Goal: Task Accomplishment & Management: Manage account settings

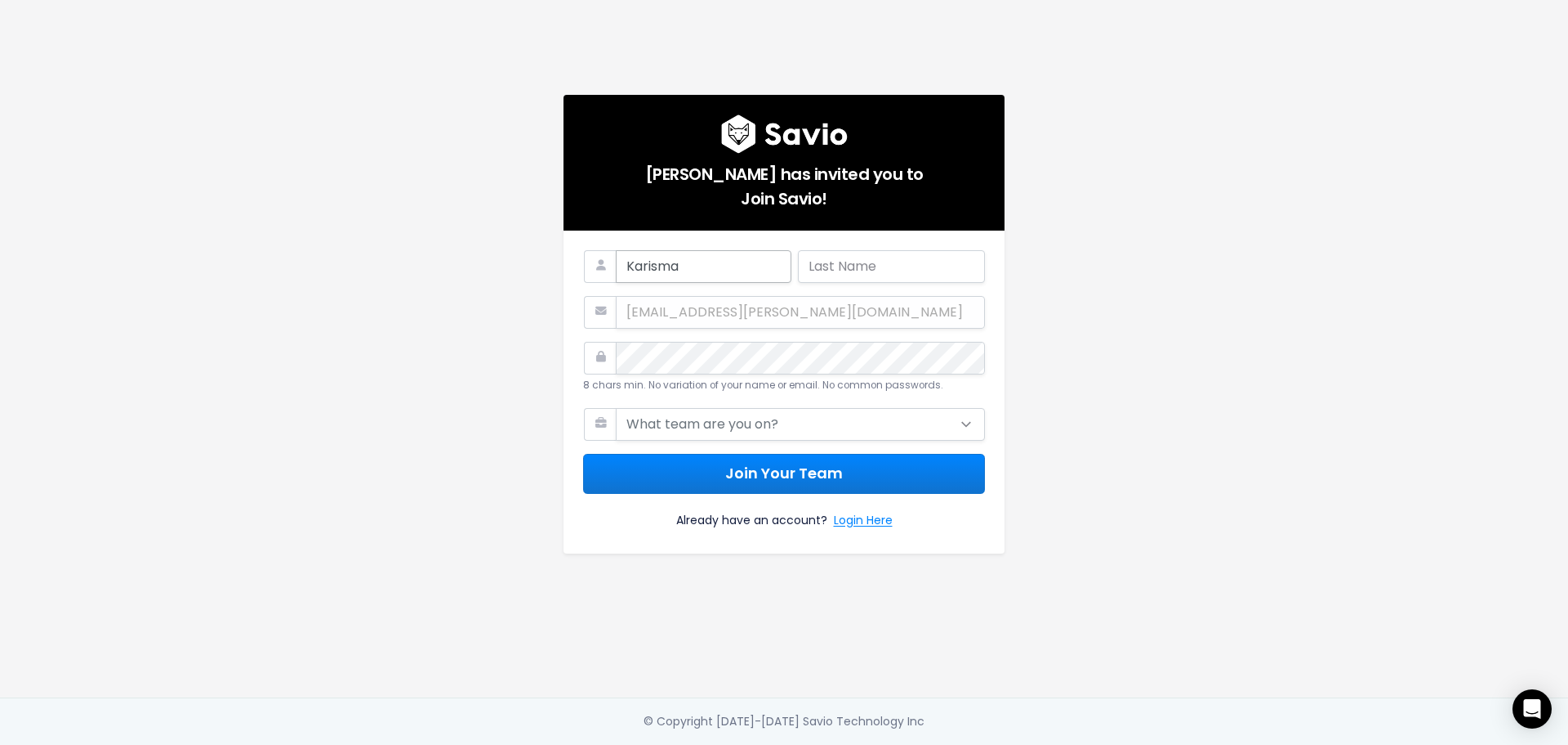
type input "Karisma"
type input "Ar5cilla"
drag, startPoint x: 1278, startPoint y: 211, endPoint x: 981, endPoint y: 315, distance: 314.7
click at [1276, 212] on main "Jack Bayliss has invited you to Join Savio! Karisma Ar5cilla Karisma.arcilla@tr…" at bounding box center [784, 372] width 1568 height 745
click at [682, 296] on div "Karisma.arcilla@tradifyhq.com" at bounding box center [784, 312] width 402 height 33
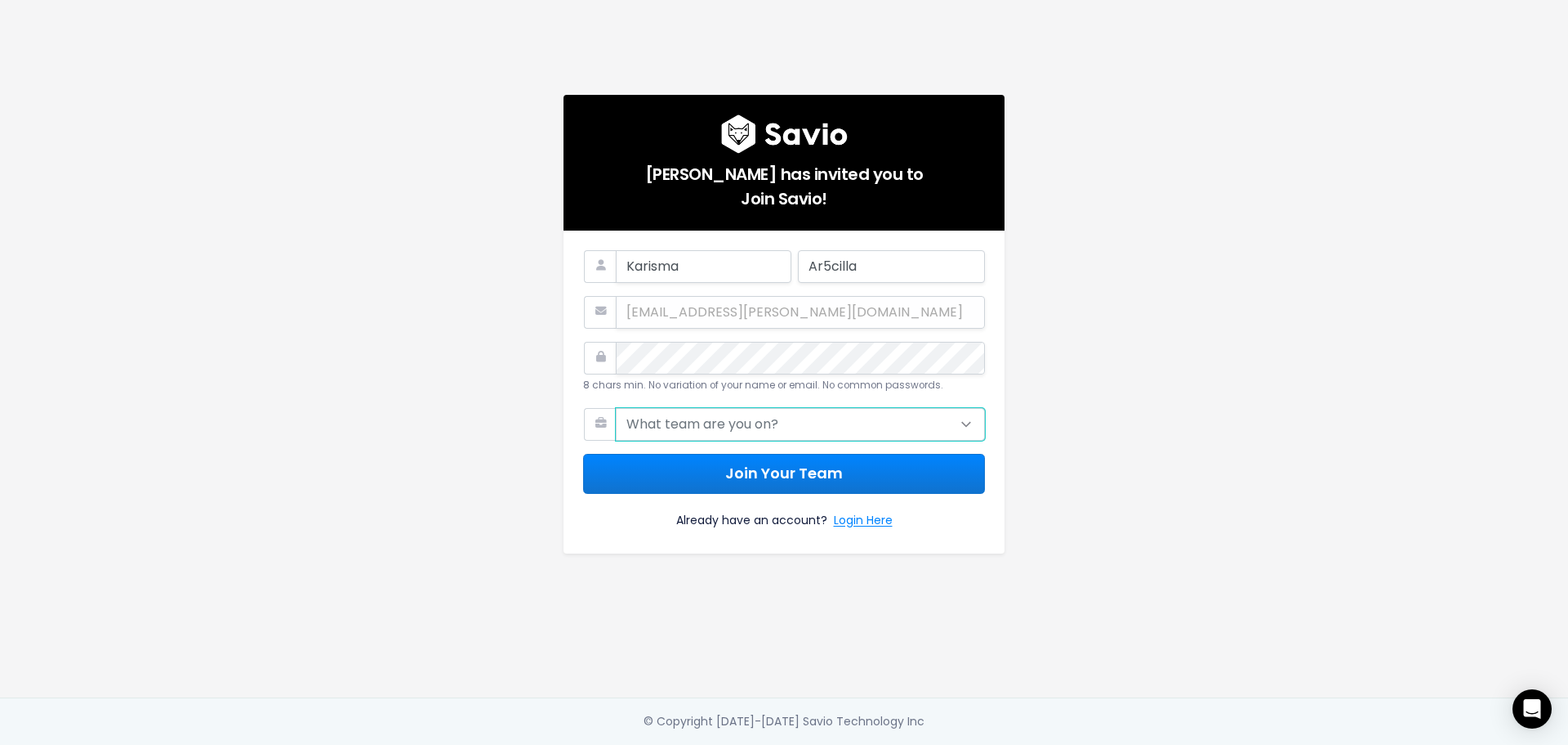
click at [714, 420] on select "What team are you on? Support Product Sales Customer Success Marketing Other" at bounding box center [800, 424] width 369 height 33
select select "SUPPORT"
click at [616, 408] on select "What team are you on? Support Product Sales Customer Success Marketing Other" at bounding box center [800, 424] width 369 height 33
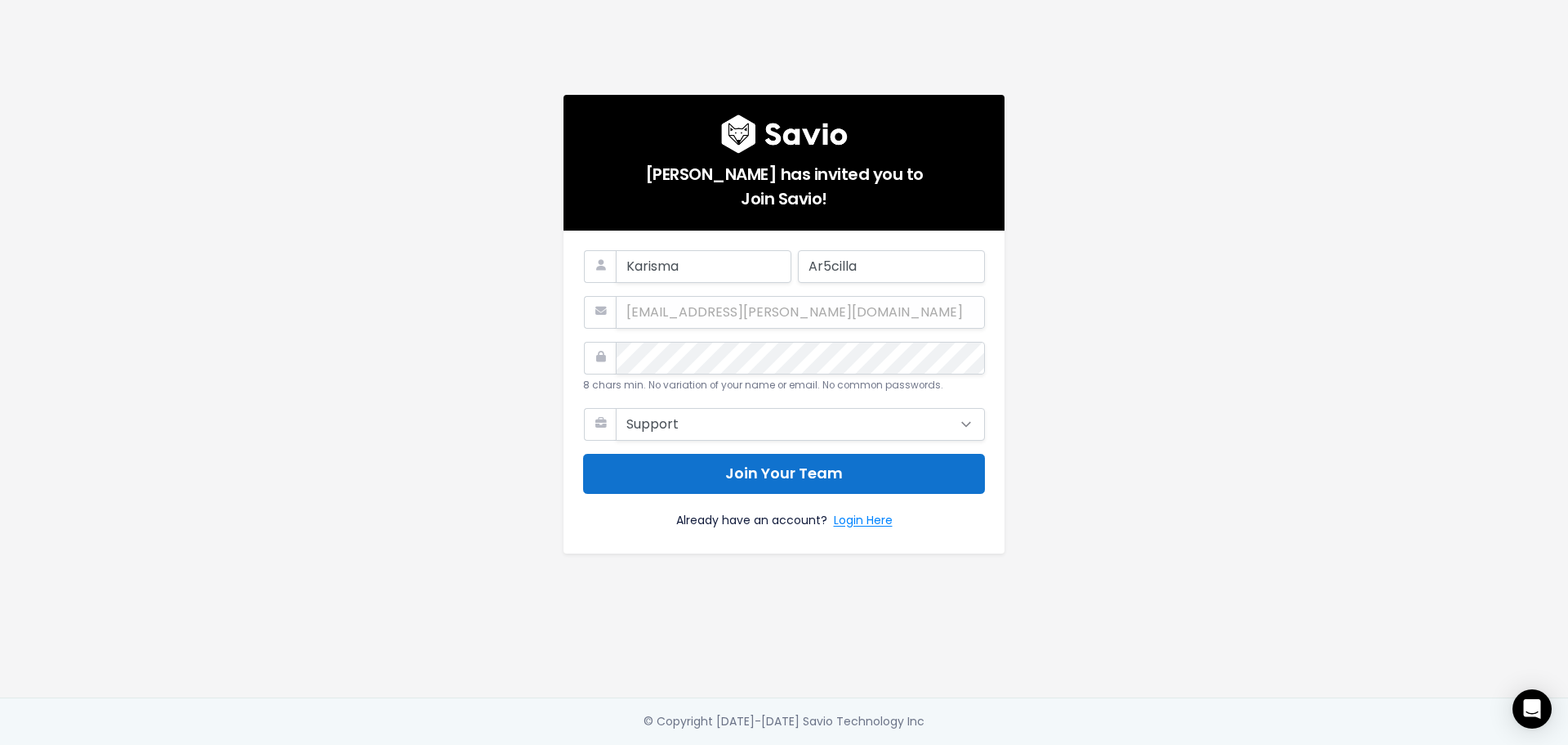
click at [820, 471] on button "Join Your Team" at bounding box center [784, 473] width 402 height 40
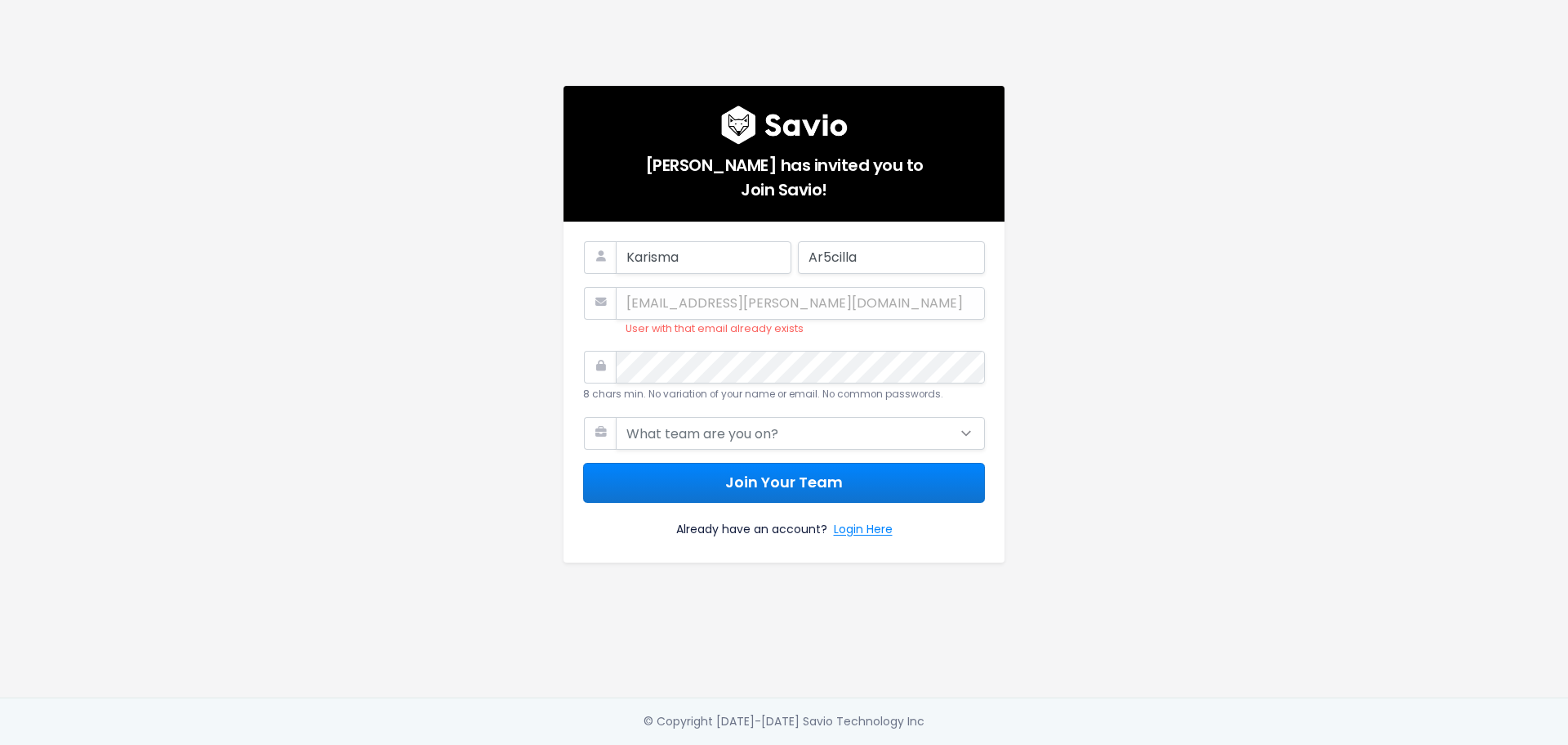
click at [714, 288] on ul "User with that email already exists" at bounding box center [784, 312] width 402 height 52
click at [723, 327] on li "User with that email already exists" at bounding box center [806, 317] width 359 height 43
drag, startPoint x: 619, startPoint y: 317, endPoint x: 822, endPoint y: 327, distance: 203.2
click at [816, 327] on ul "User with that email already exists" at bounding box center [784, 312] width 402 height 52
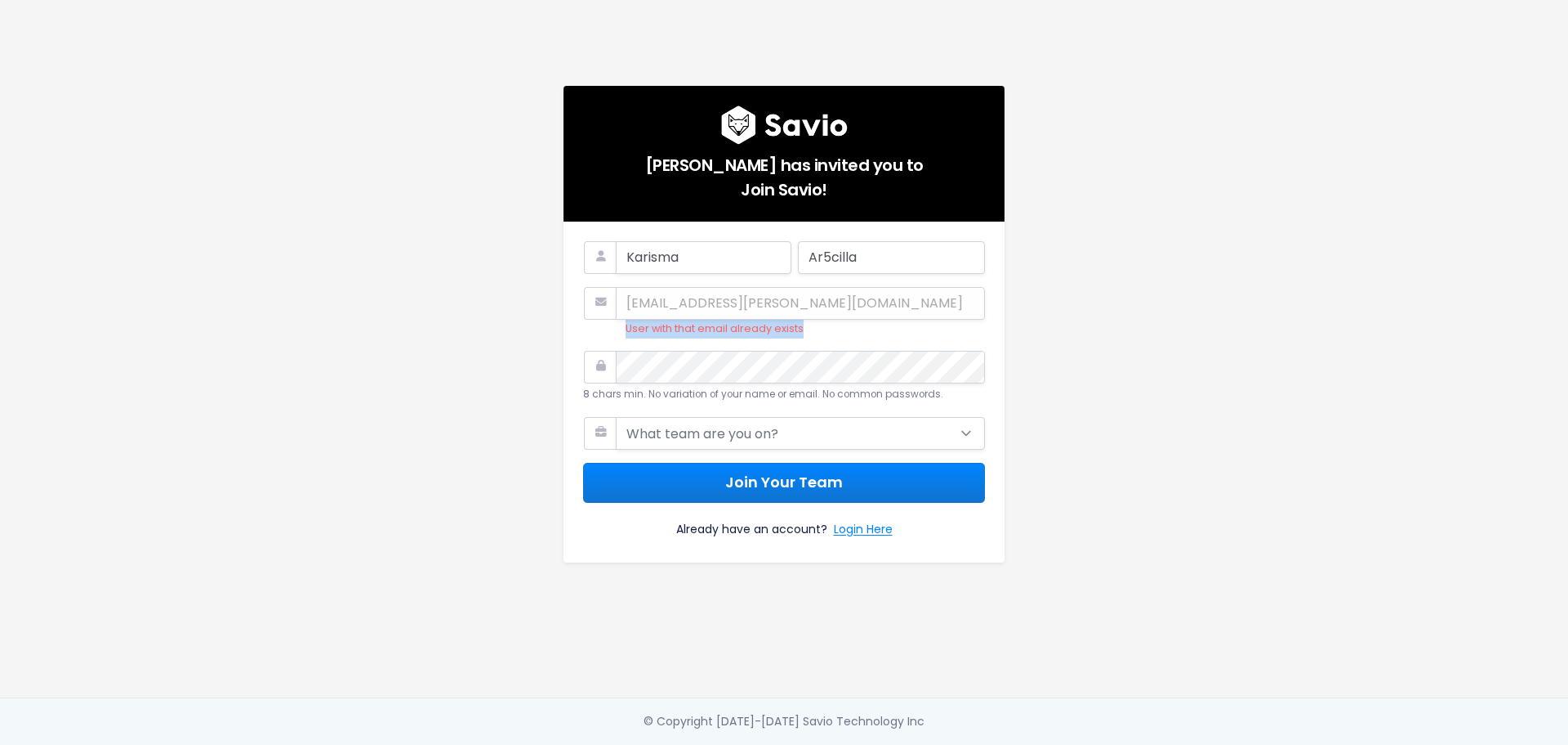
click at [841, 329] on li "User with that email already exists" at bounding box center [806, 317] width 359 height 43
click at [869, 527] on link "Login Here" at bounding box center [863, 531] width 59 height 24
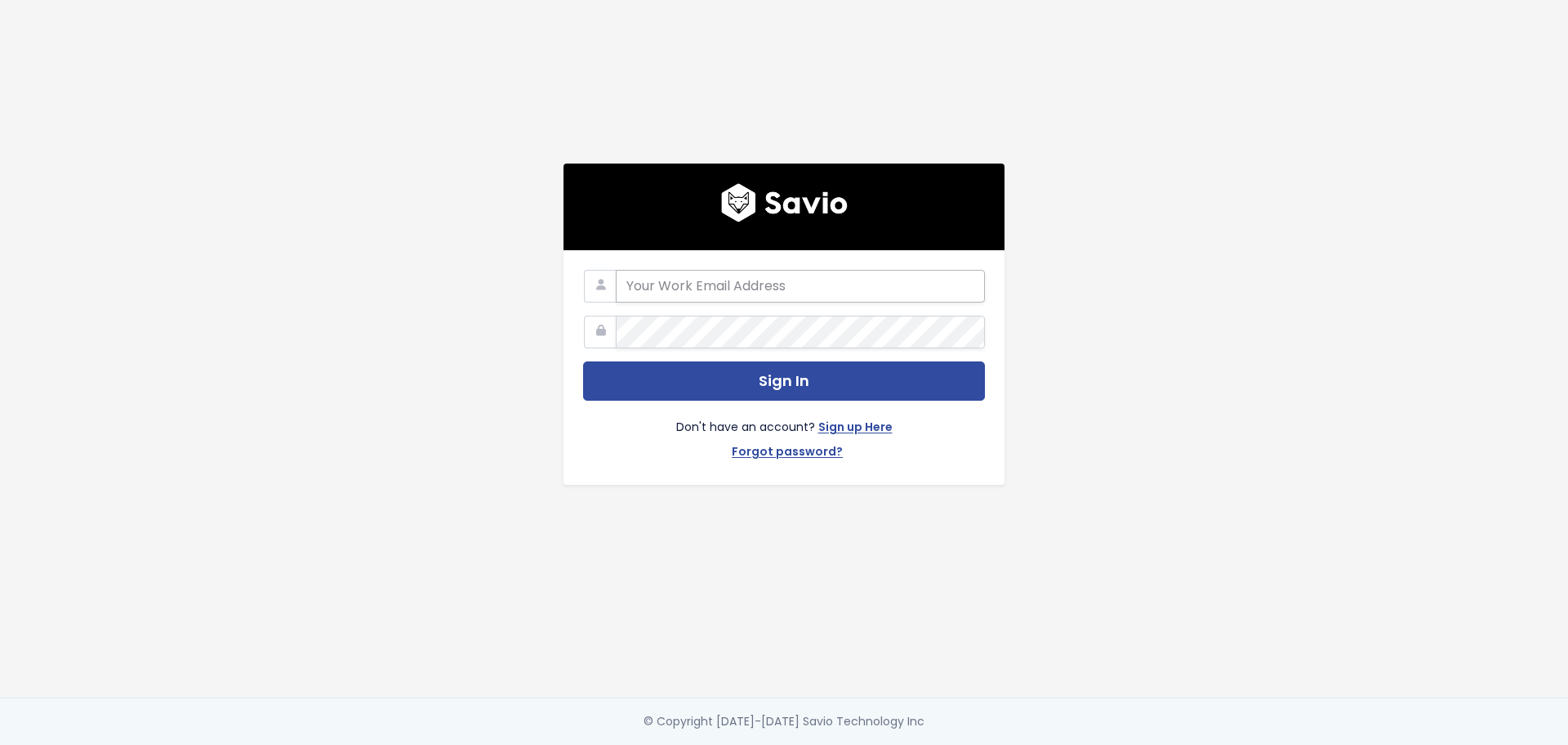
click at [686, 278] on input "email" at bounding box center [800, 286] width 369 height 33
type input "karisma.arcilla@tradifyhq.com"
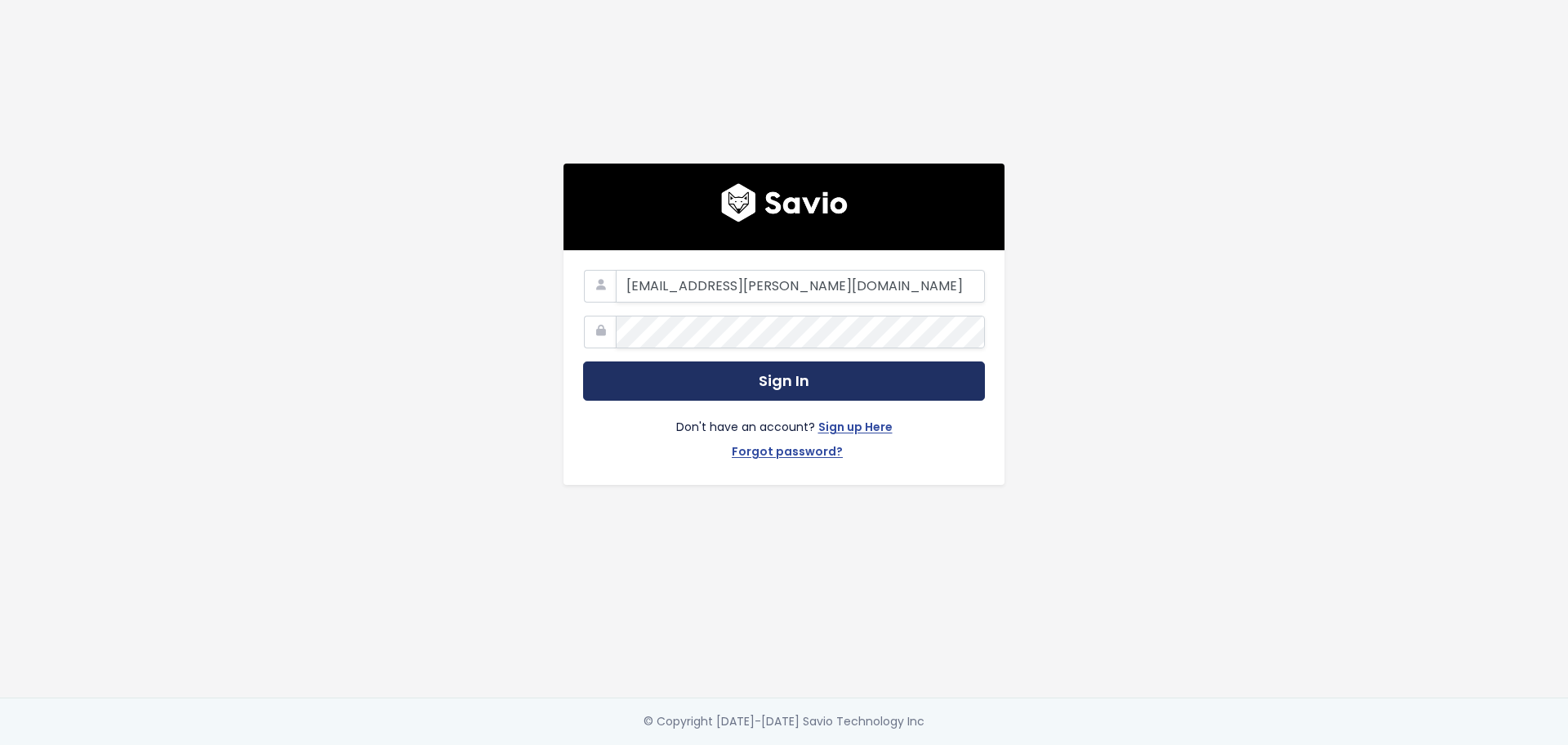
click at [847, 388] on button "Sign In" at bounding box center [784, 381] width 402 height 40
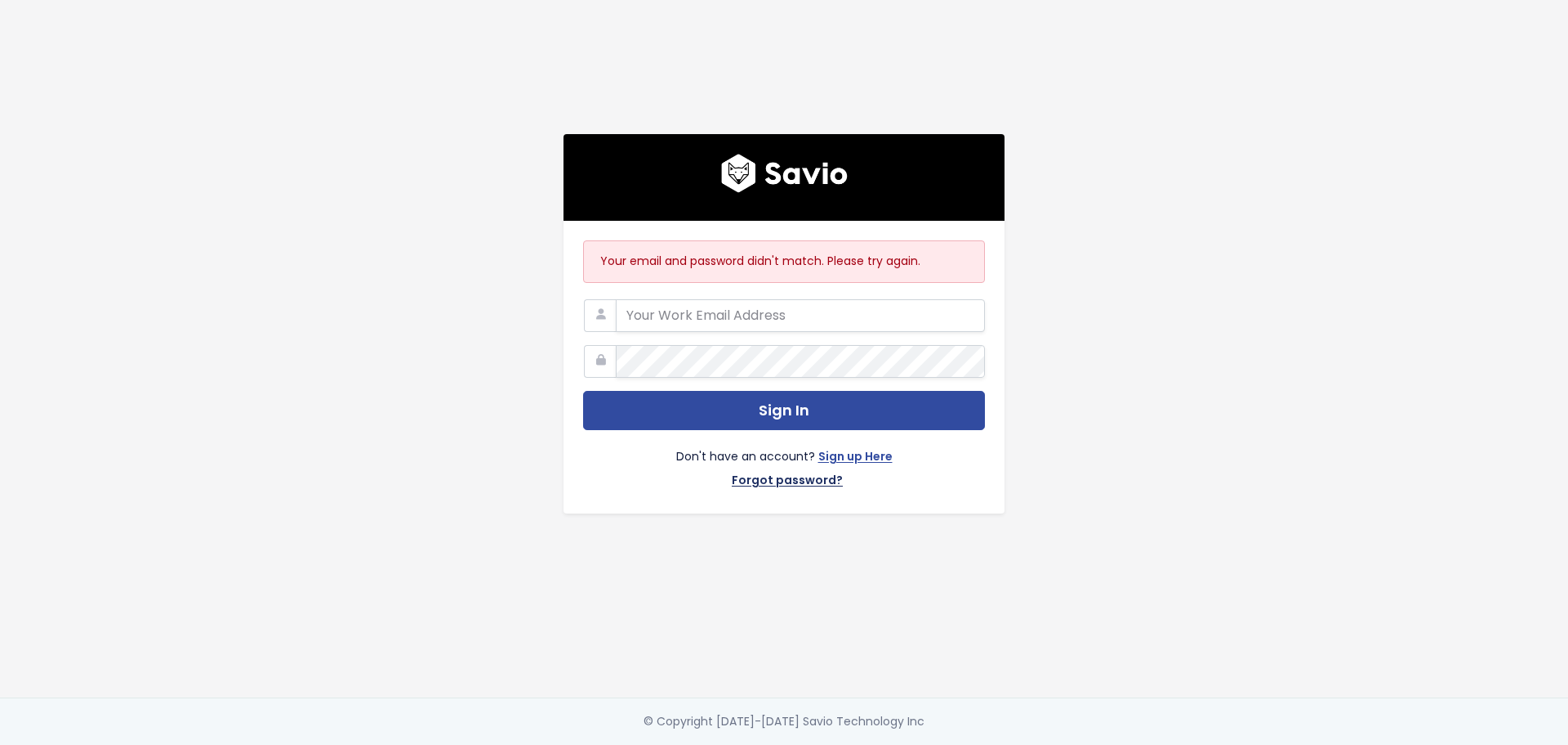
click at [806, 483] on link "Forgot password?" at bounding box center [788, 482] width 111 height 24
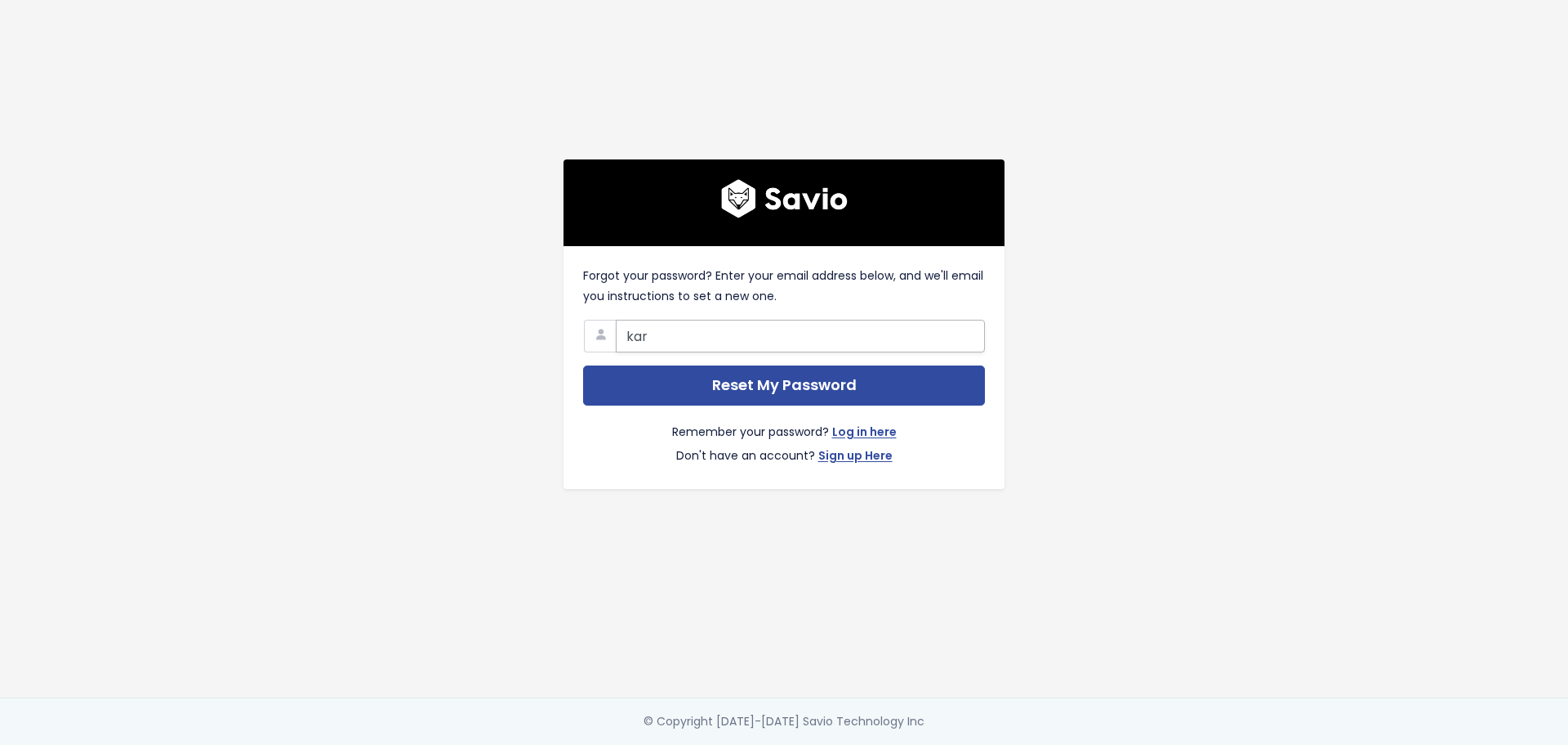
type input "[EMAIL_ADDRESS][PERSON_NAME][DOMAIN_NAME]"
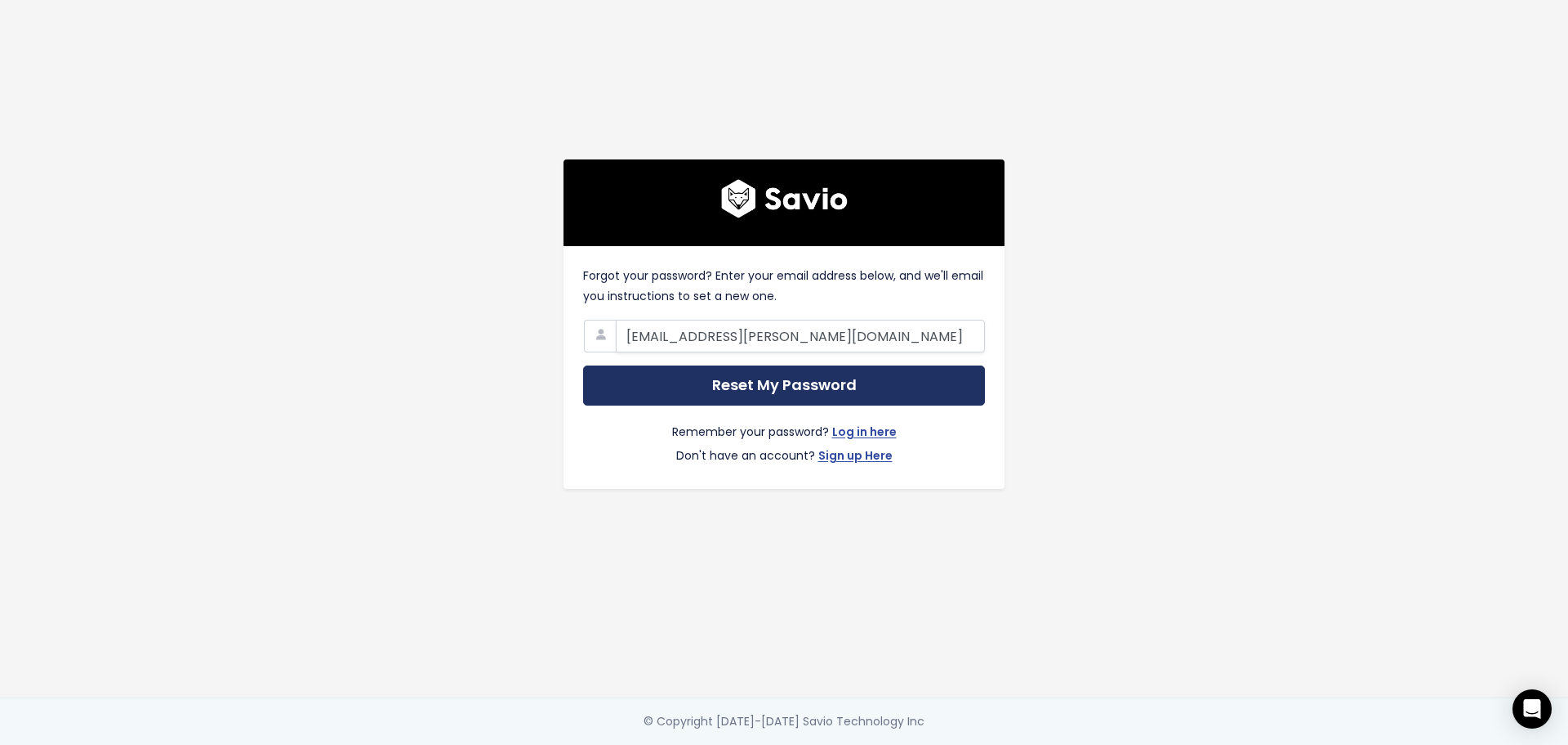
click at [739, 375] on input "Reset My Password" at bounding box center [784, 385] width 402 height 40
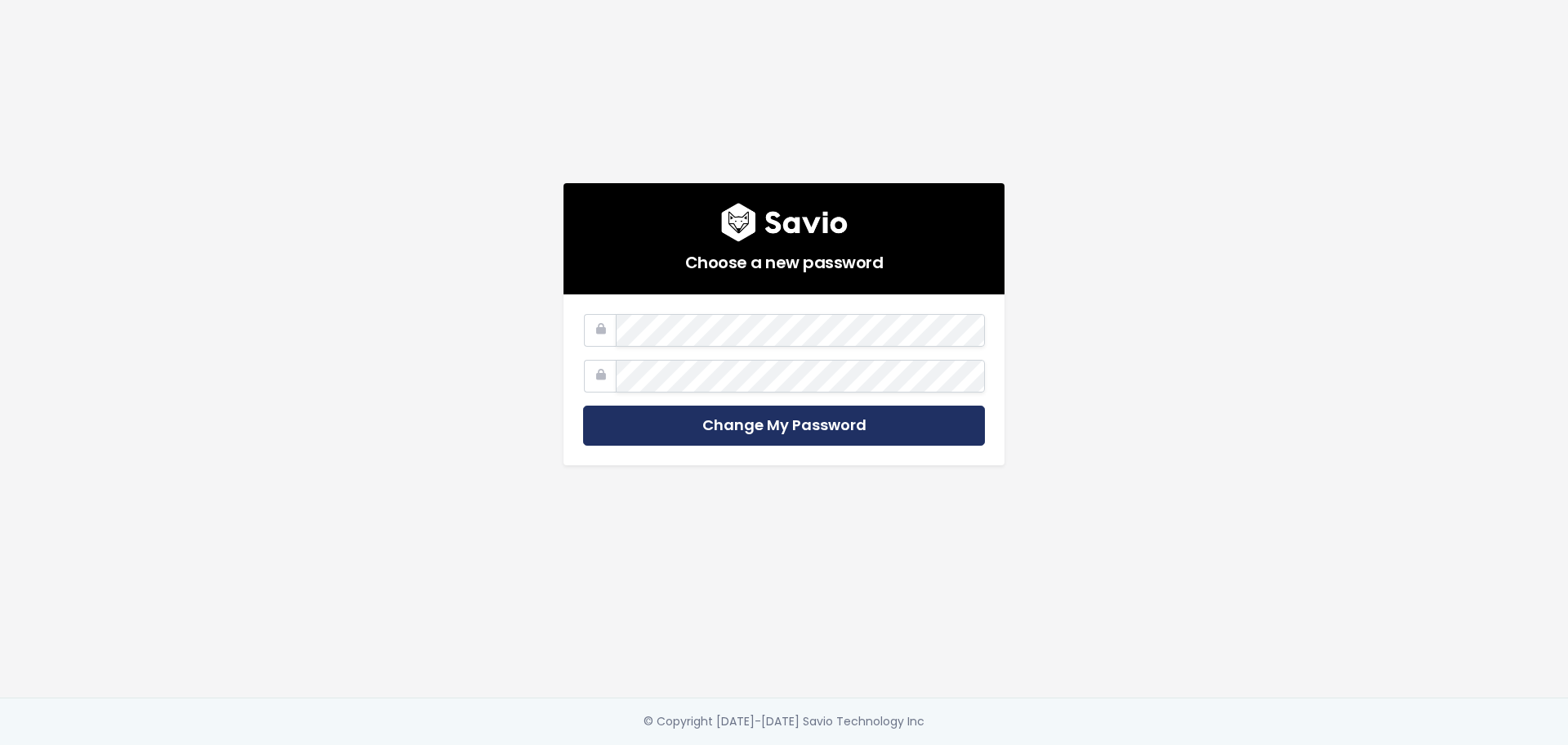
click at [758, 408] on input "Change My Password" at bounding box center [784, 425] width 402 height 40
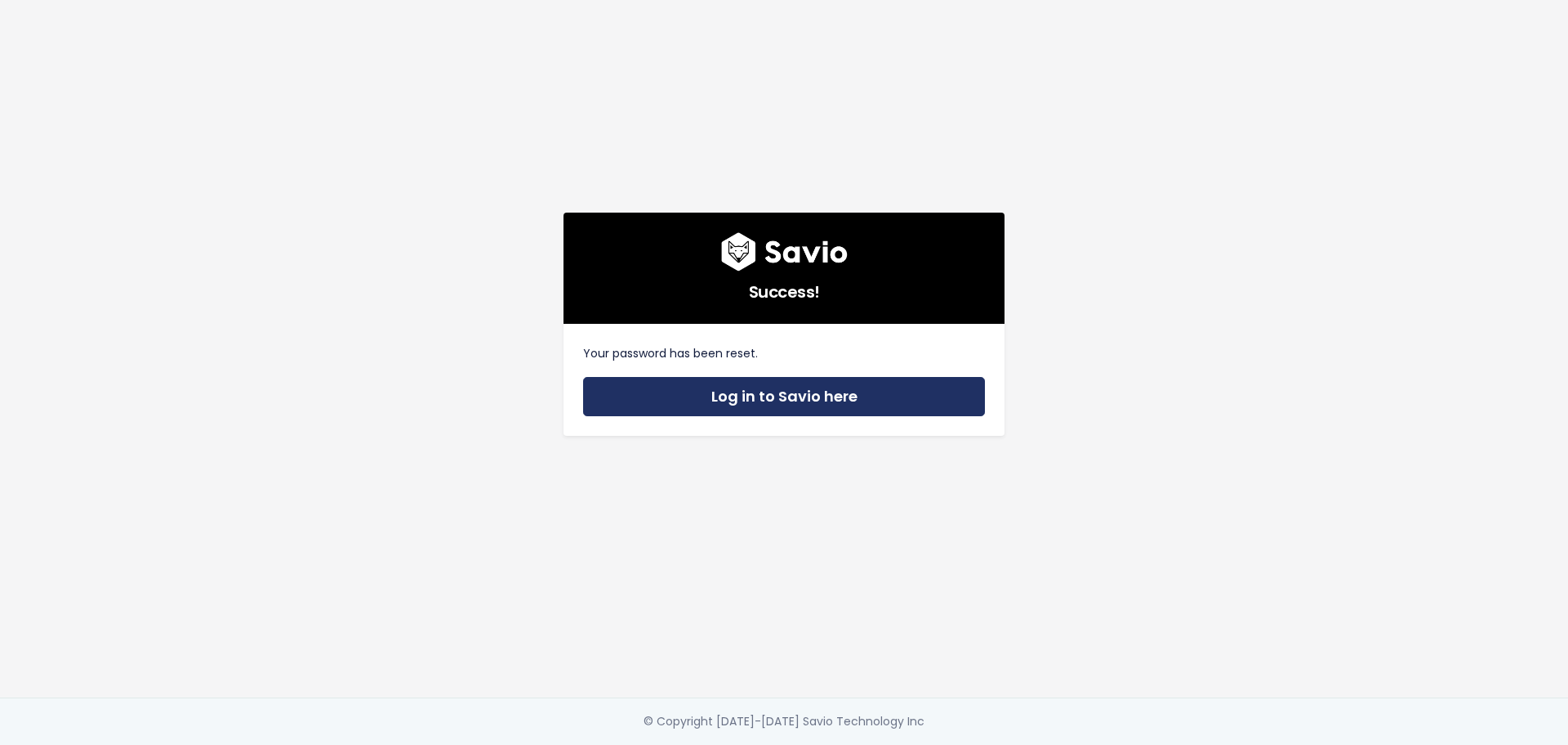
click at [701, 396] on link "Log in to Savio here" at bounding box center [784, 397] width 402 height 40
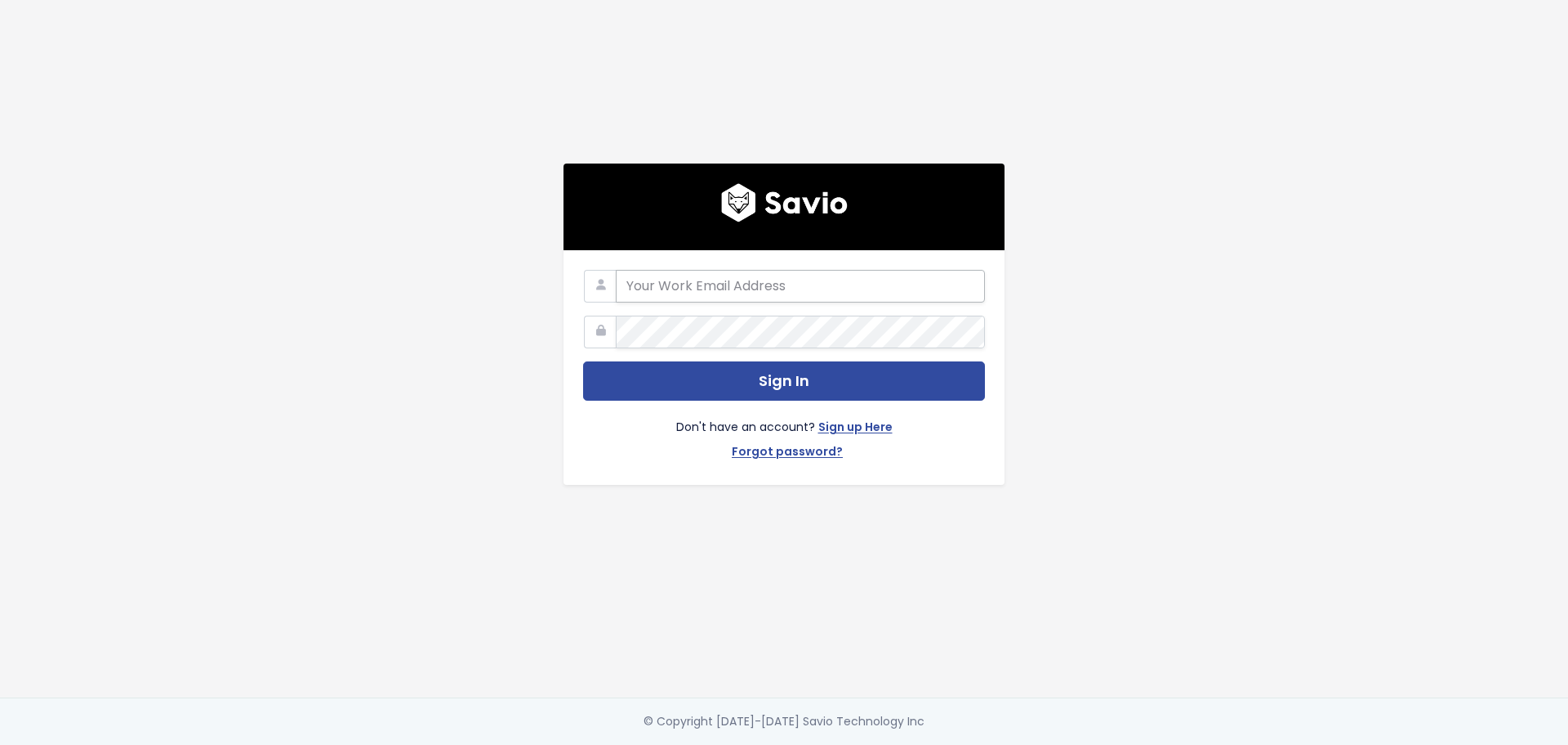
click at [728, 270] on input "email" at bounding box center [800, 286] width 369 height 33
click at [970, 275] on input "email" at bounding box center [800, 286] width 369 height 33
type input "[EMAIL_ADDRESS][PERSON_NAME][DOMAIN_NAME]"
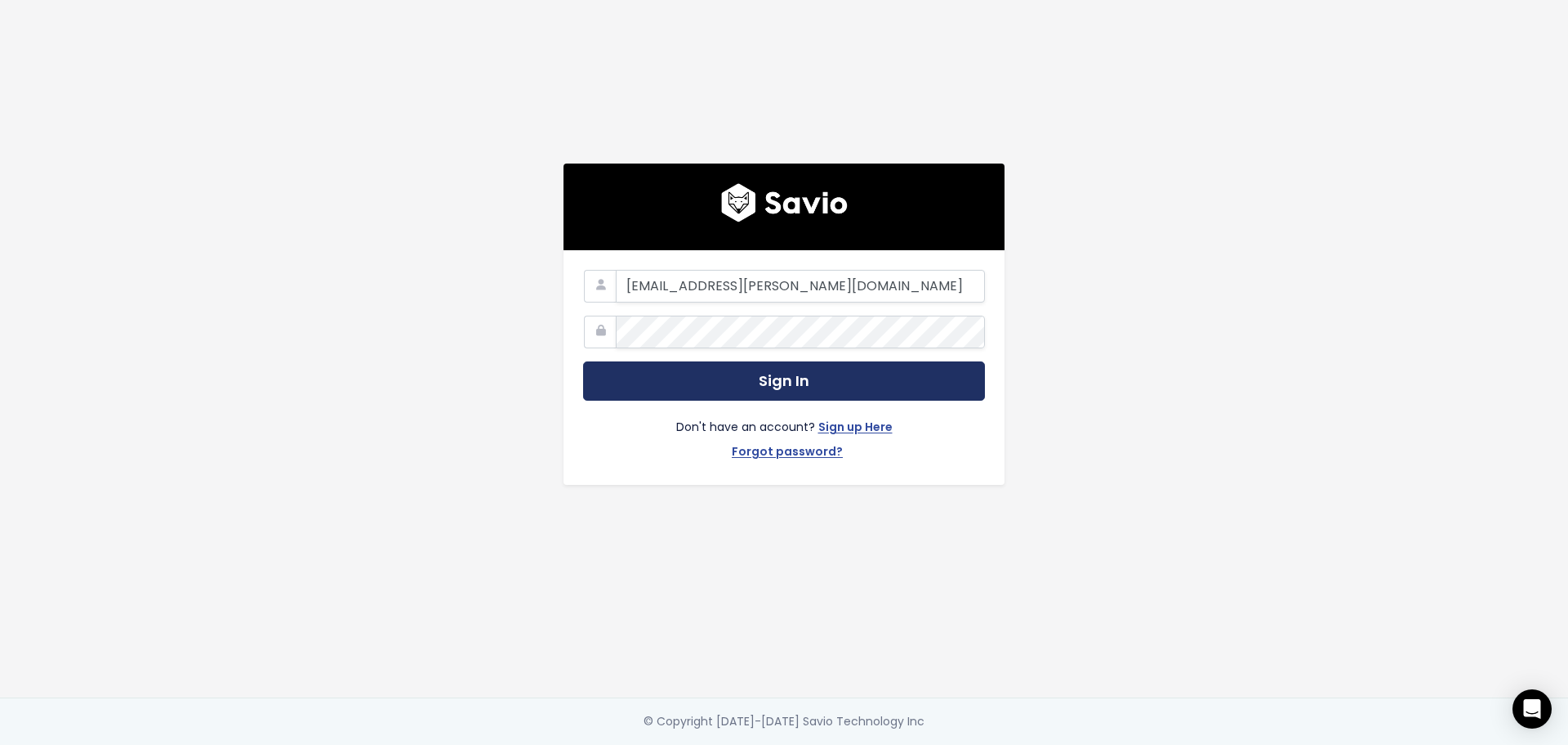
click at [773, 379] on button "Sign In" at bounding box center [784, 381] width 402 height 40
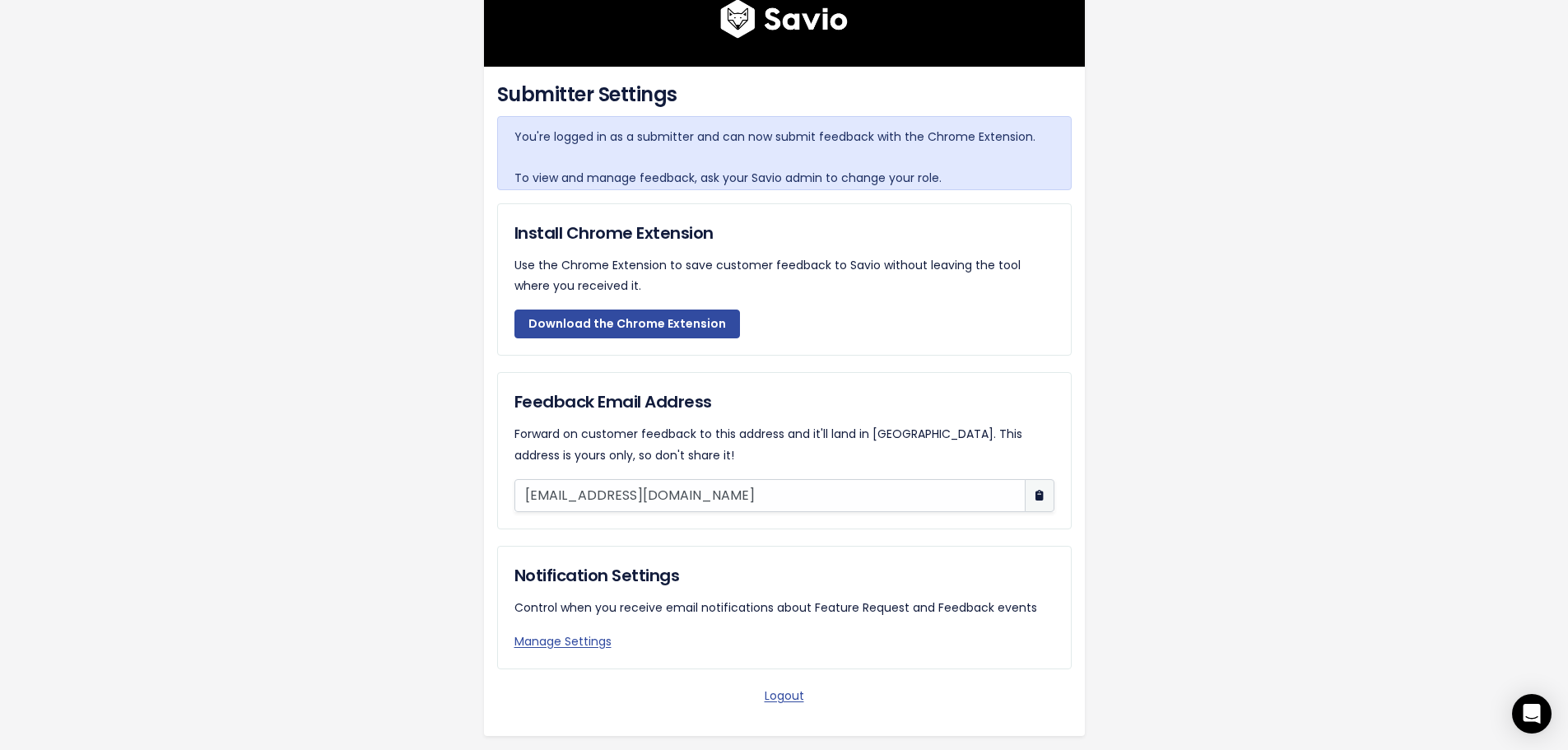
scroll to position [167, 0]
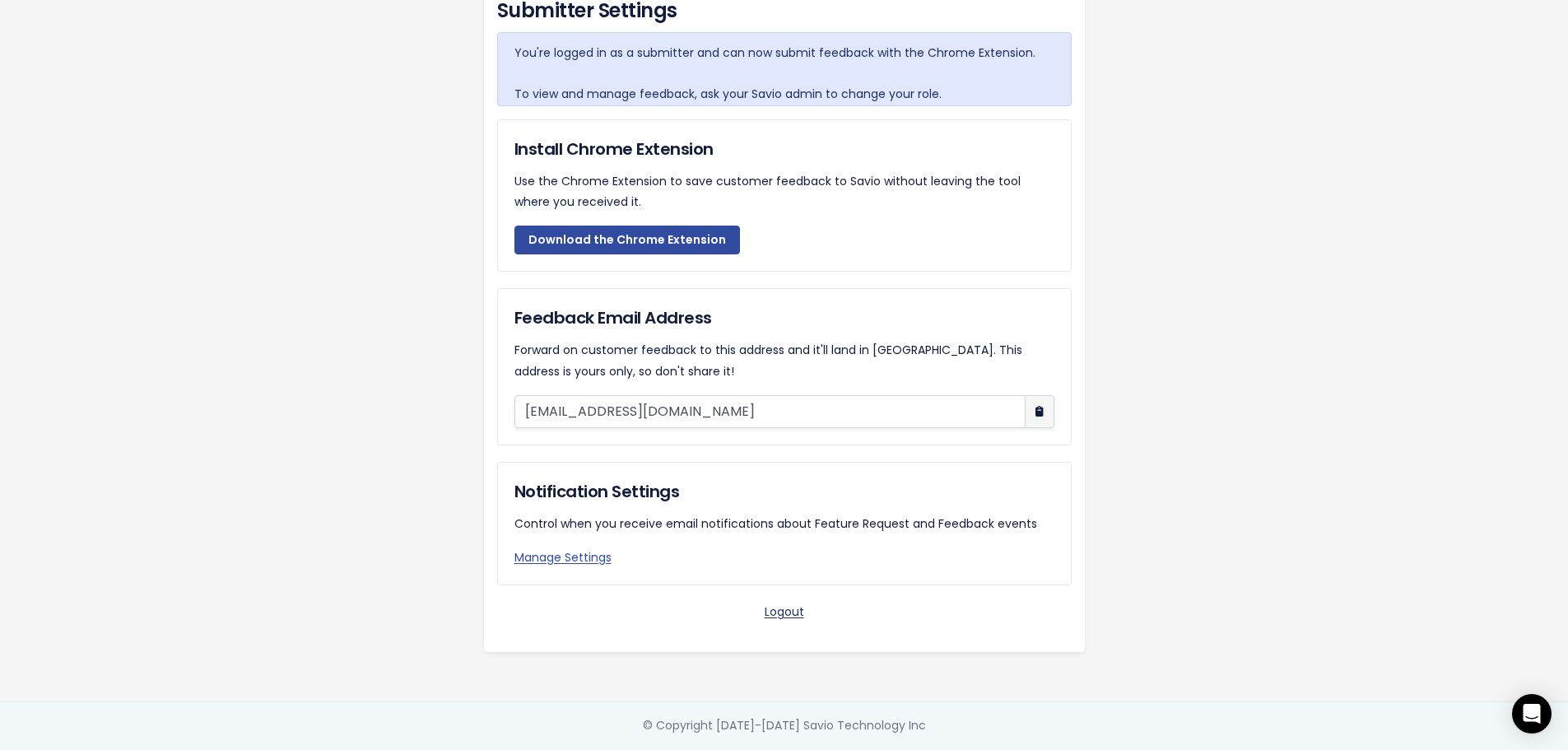
click at [765, 603] on link "Logout" at bounding box center [784, 611] width 40 height 16
